Goal: Transaction & Acquisition: Purchase product/service

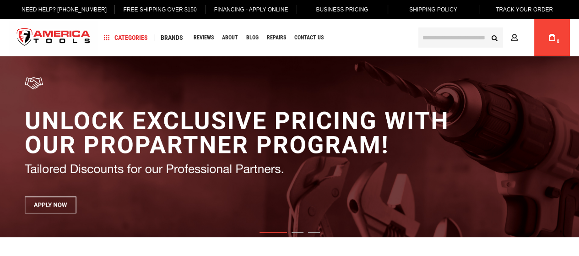
click at [453, 40] on input "text" at bounding box center [461, 37] width 85 height 20
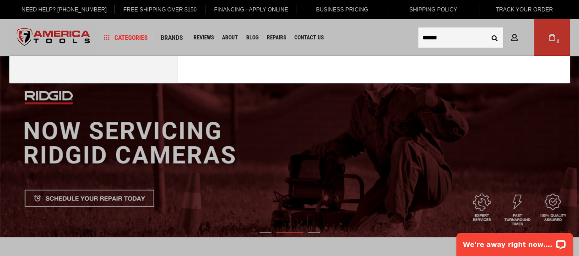
type input "******"
click at [486, 29] on button "Search" at bounding box center [494, 37] width 17 height 17
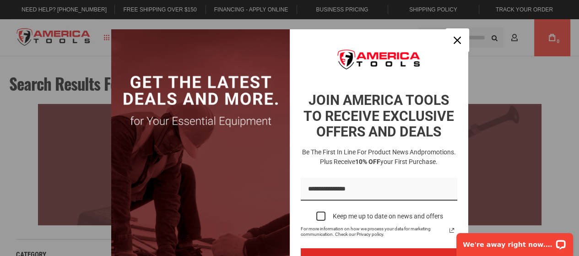
click at [454, 40] on icon "close icon" at bounding box center [457, 40] width 7 height 7
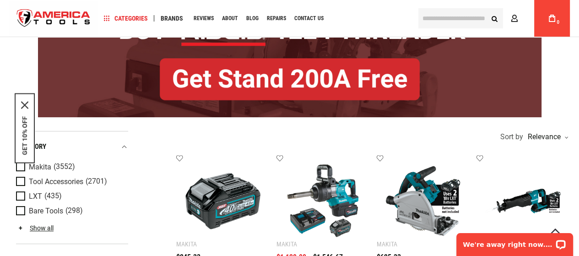
scroll to position [427, 0]
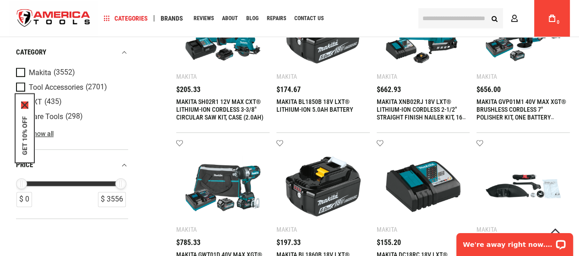
click at [26, 105] on icon "close icon" at bounding box center [24, 104] width 7 height 7
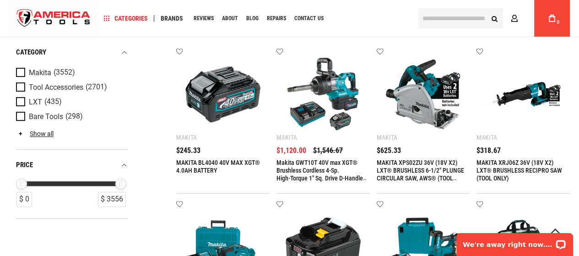
scroll to position [107, 0]
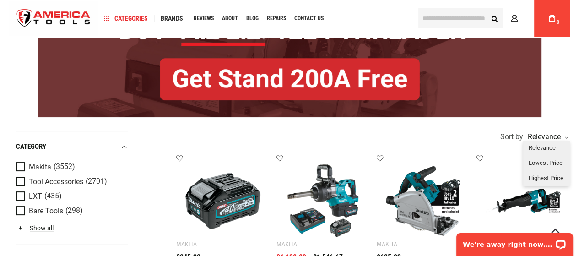
click at [562, 136] on div "Relevance" at bounding box center [547, 136] width 42 height 7
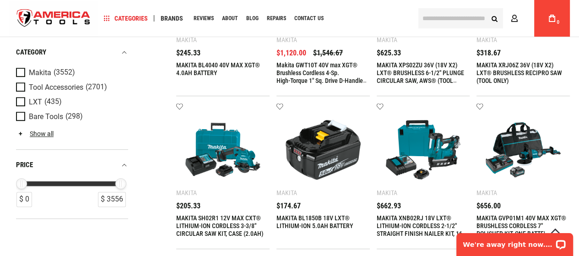
scroll to position [321, 0]
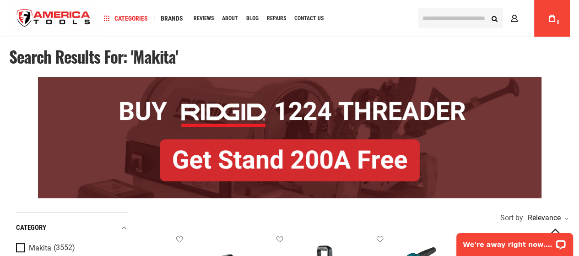
scroll to position [0, 0]
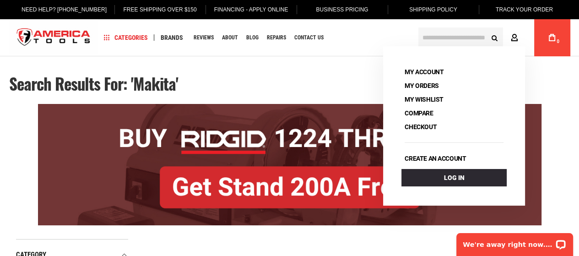
click at [514, 34] on icon at bounding box center [514, 38] width 7 height 9
click at [434, 159] on link "Create an account" at bounding box center [436, 158] width 68 height 13
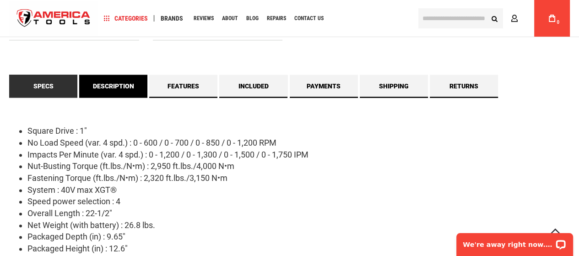
click at [123, 87] on link "Description" at bounding box center [113, 86] width 68 height 23
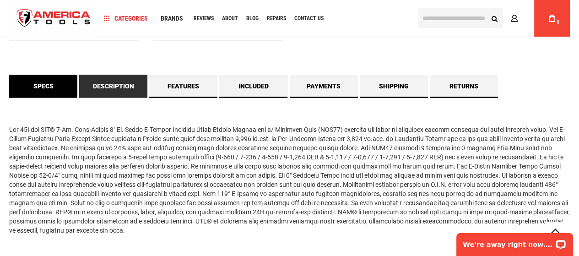
click at [28, 80] on link "Specs" at bounding box center [43, 86] width 68 height 23
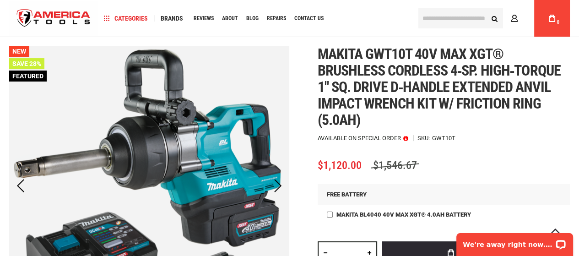
scroll to position [107, 0]
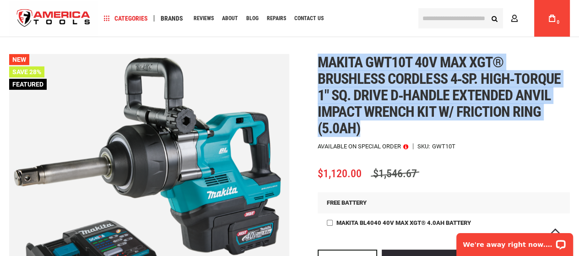
drag, startPoint x: 349, startPoint y: 89, endPoint x: 321, endPoint y: 62, distance: 39.2
click at [321, 62] on h1 "Makita gwt10t 40v max xgt® brushless cordless 4‑sp. high‑torque 1" sq. drive d‑…" at bounding box center [444, 95] width 252 height 82
copy span "Makita gwt10t 40v max xgt® brushless cordless 4‑sp. high‑torque 1" sq. drive d‑…"
click at [551, 154] on div "Makita gwt10t 40v max xgt® brushless cordless 4‑sp. high‑torque 1" sq. drive d‑…" at bounding box center [444, 223] width 252 height 339
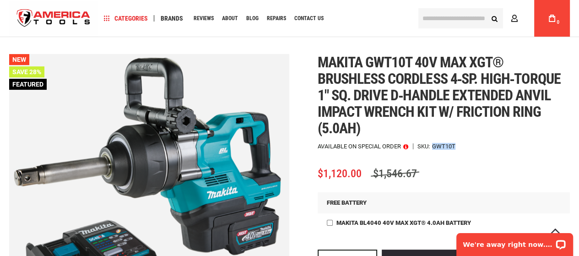
drag, startPoint x: 434, startPoint y: 146, endPoint x: 458, endPoint y: 145, distance: 23.8
click at [458, 145] on div "Available on Special Order SKU GWT10T" at bounding box center [444, 146] width 252 height 6
copy div "GWT10T"
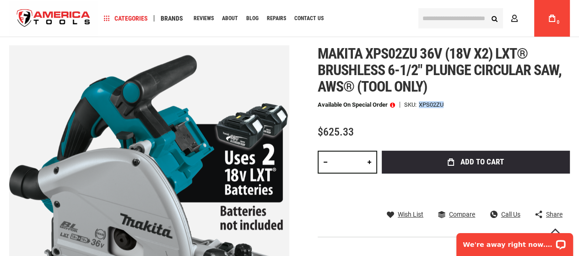
click at [511, 126] on div "$625.33" at bounding box center [444, 131] width 252 height 11
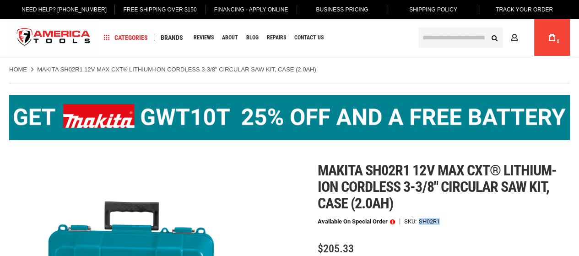
drag, startPoint x: 0, startPoint y: 0, endPoint x: 444, endPoint y: 212, distance: 491.7
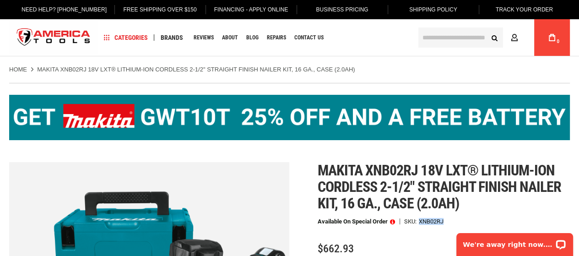
drag, startPoint x: 421, startPoint y: 218, endPoint x: 447, endPoint y: 221, distance: 25.9
click at [447, 221] on div "Available on Special Order SKU XNB02RJ" at bounding box center [444, 221] width 252 height 6
copy div "XNB02RJ"
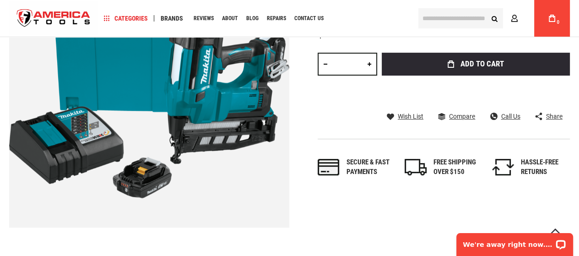
scroll to position [107, 0]
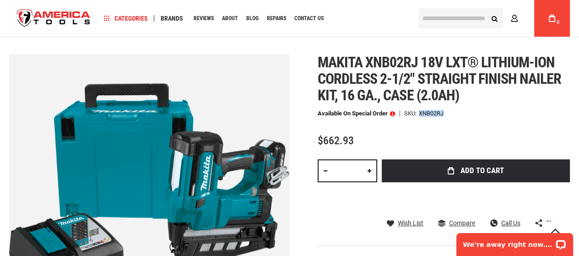
copy div "XNB02RJ"
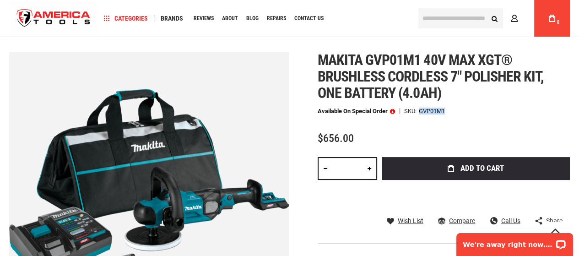
scroll to position [107, 0]
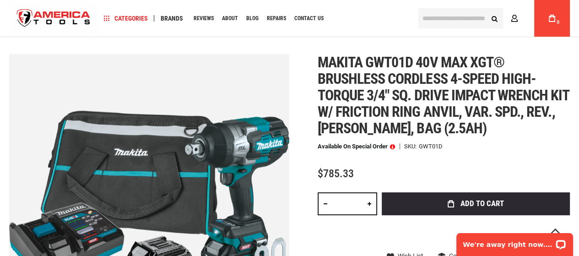
click at [433, 147] on div "GWT01D" at bounding box center [431, 146] width 24 height 6
copy div "GWT01D"
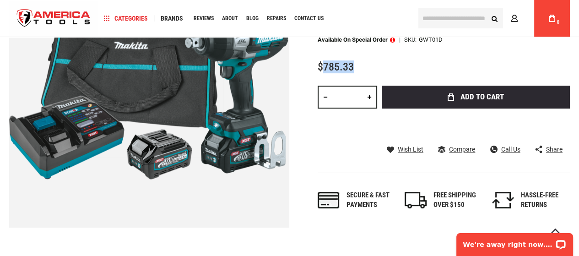
drag, startPoint x: 324, startPoint y: 64, endPoint x: 356, endPoint y: 64, distance: 31.6
click at [356, 64] on div "$785.33" at bounding box center [444, 66] width 252 height 11
copy span "785.33"
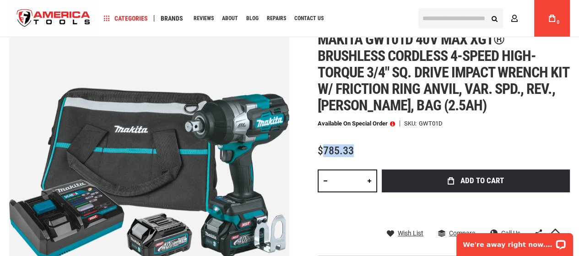
scroll to position [107, 0]
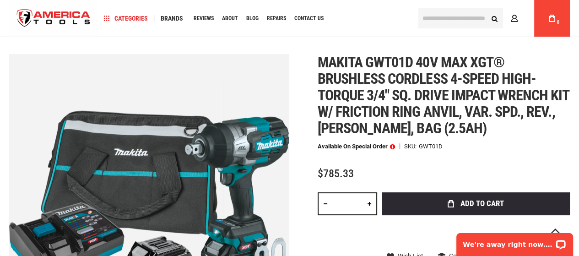
click at [437, 145] on div "GWT01D" at bounding box center [431, 146] width 24 height 6
copy div "GWT01D"
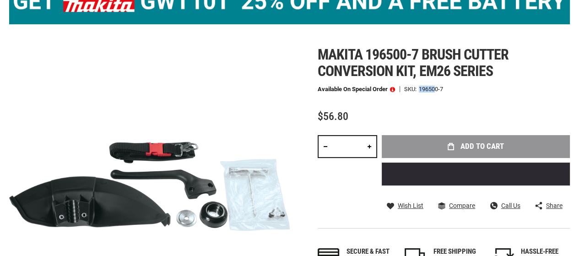
scroll to position [107, 0]
click at [447, 91] on div "Available on Special Order SKU 196500-7" at bounding box center [444, 89] width 252 height 6
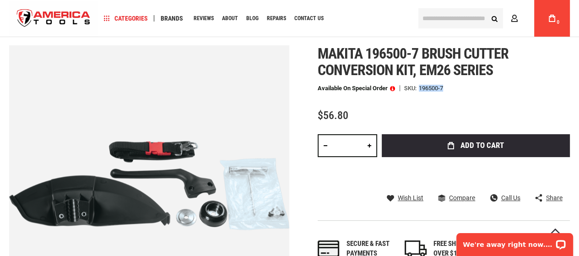
scroll to position [0, 0]
click at [493, 93] on div "Makita 196500-7 brush cutter conversion kit, em26 series Available on Special O…" at bounding box center [444, 161] width 252 height 232
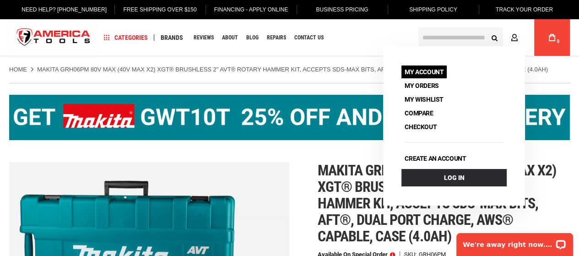
click at [429, 72] on link "My Account" at bounding box center [424, 72] width 45 height 13
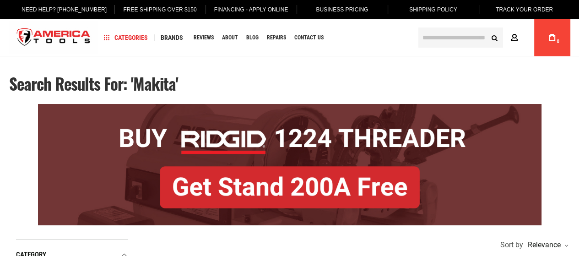
click at [516, 34] on icon at bounding box center [514, 38] width 7 height 9
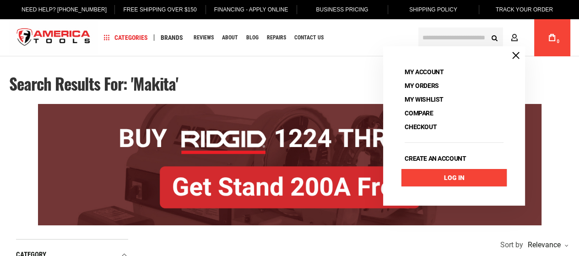
click at [444, 177] on link "Log In" at bounding box center [454, 177] width 105 height 17
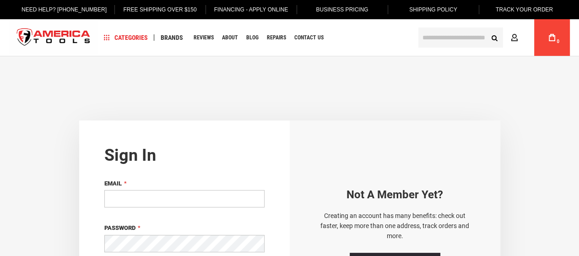
click at [153, 199] on input "Email" at bounding box center [184, 198] width 160 height 17
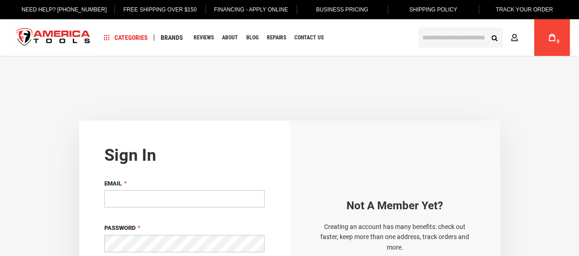
paste input "**********"
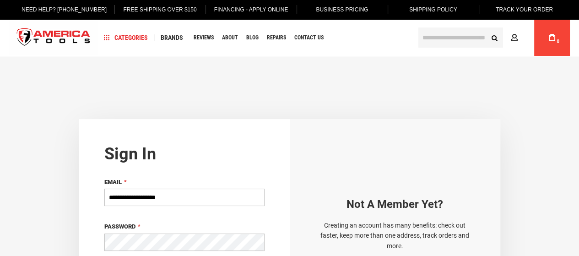
scroll to position [107, 0]
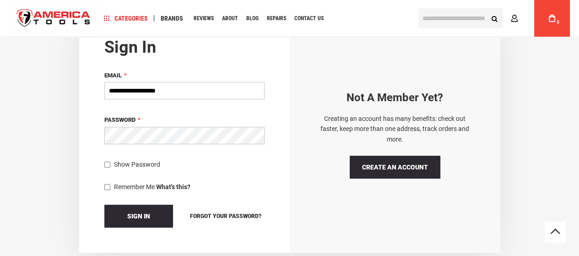
type input "**********"
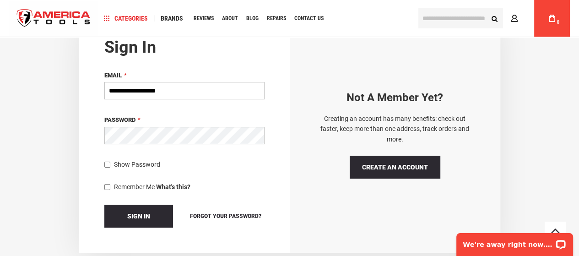
scroll to position [0, 0]
click at [104, 205] on button "Sign In" at bounding box center [138, 216] width 69 height 23
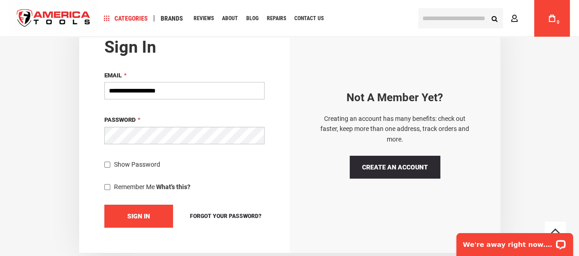
click at [116, 214] on button "Sign In" at bounding box center [138, 216] width 69 height 23
click at [117, 164] on span "Show Password" at bounding box center [137, 164] width 46 height 7
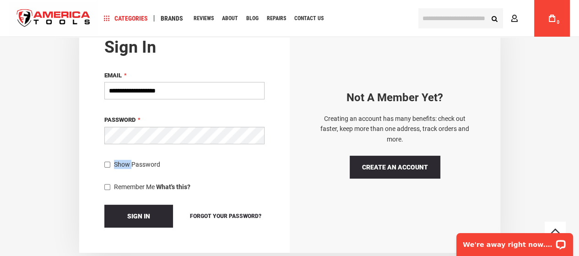
click at [117, 164] on span "Show Password" at bounding box center [137, 164] width 46 height 7
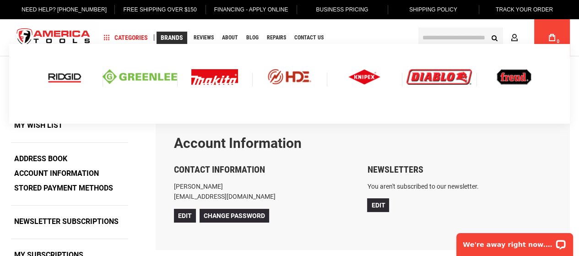
type input "**********"
click at [175, 42] on link "Brands" at bounding box center [172, 38] width 31 height 12
click at [223, 87] on div at bounding box center [214, 77] width 75 height 34
